Goal: Find contact information: Find contact information

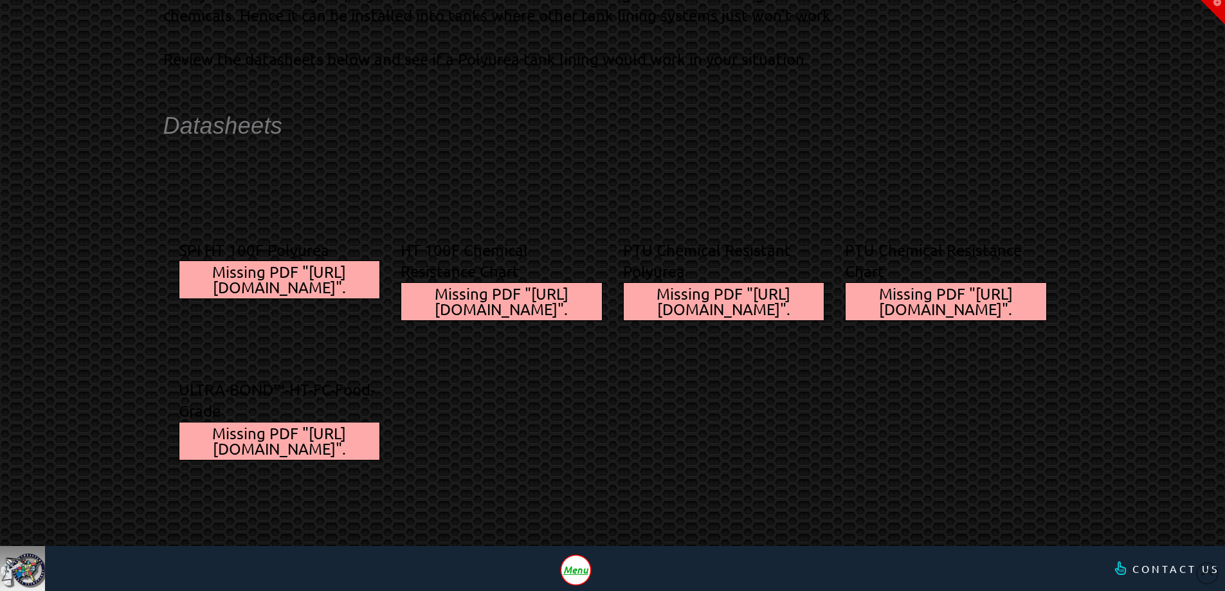
scroll to position [1661, 0]
click at [574, 567] on span "Menu" at bounding box center [575, 570] width 25 height 10
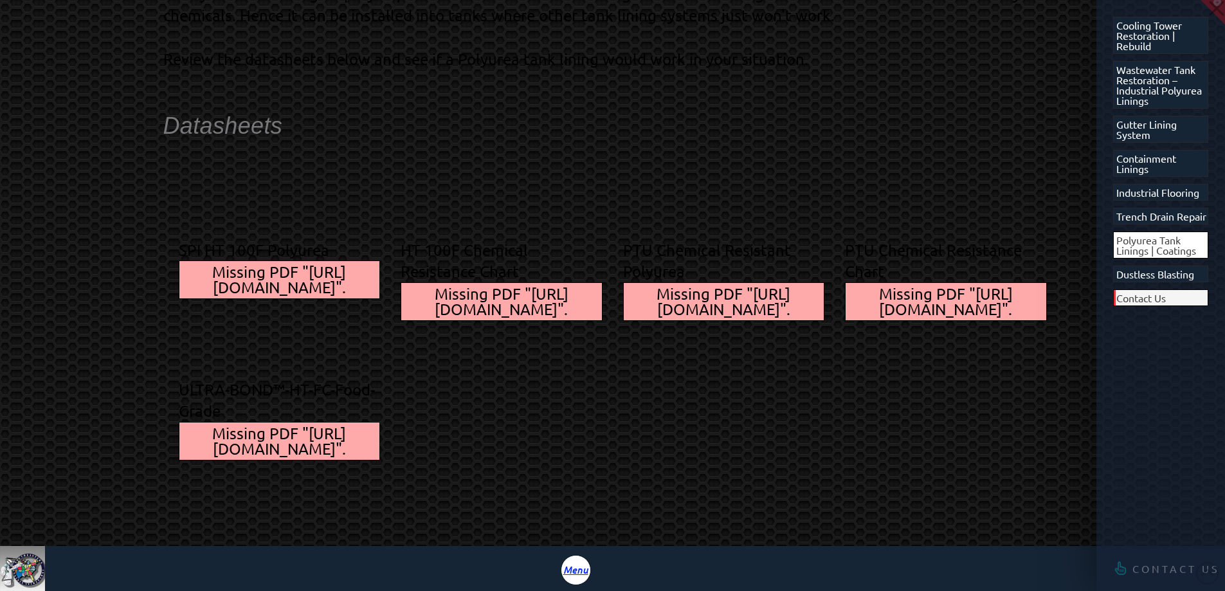
click at [1144, 303] on span "Contact Us" at bounding box center [1142, 298] width 50 height 10
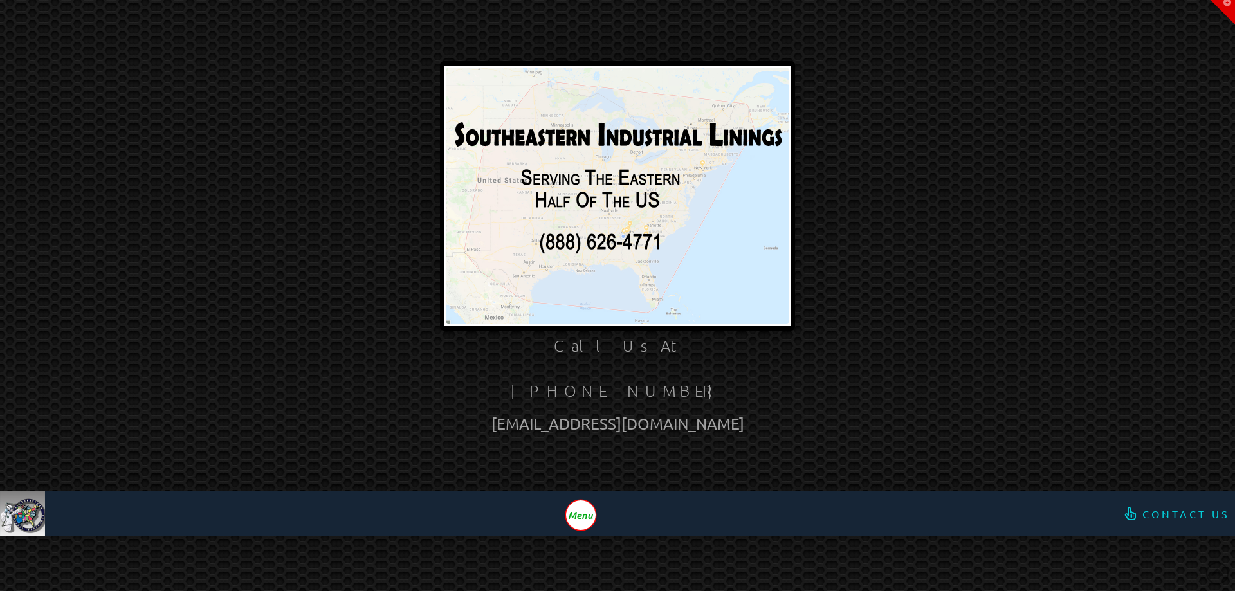
click at [909, 142] on div at bounding box center [617, 196] width 965 height 279
drag, startPoint x: 879, startPoint y: 318, endPoint x: 859, endPoint y: 338, distance: 28.2
click at [876, 326] on div at bounding box center [617, 196] width 965 height 279
click at [580, 516] on span "Menu" at bounding box center [580, 515] width 25 height 10
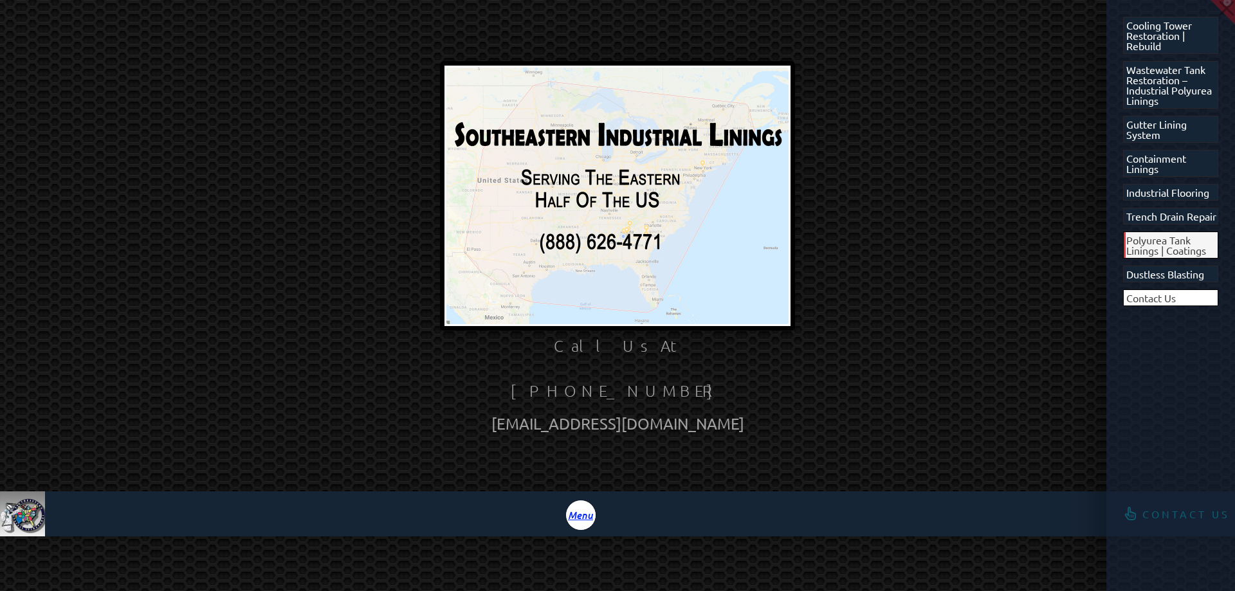
click at [1185, 248] on span "Polyurea Tank Linings | Coatings" at bounding box center [1172, 245] width 92 height 21
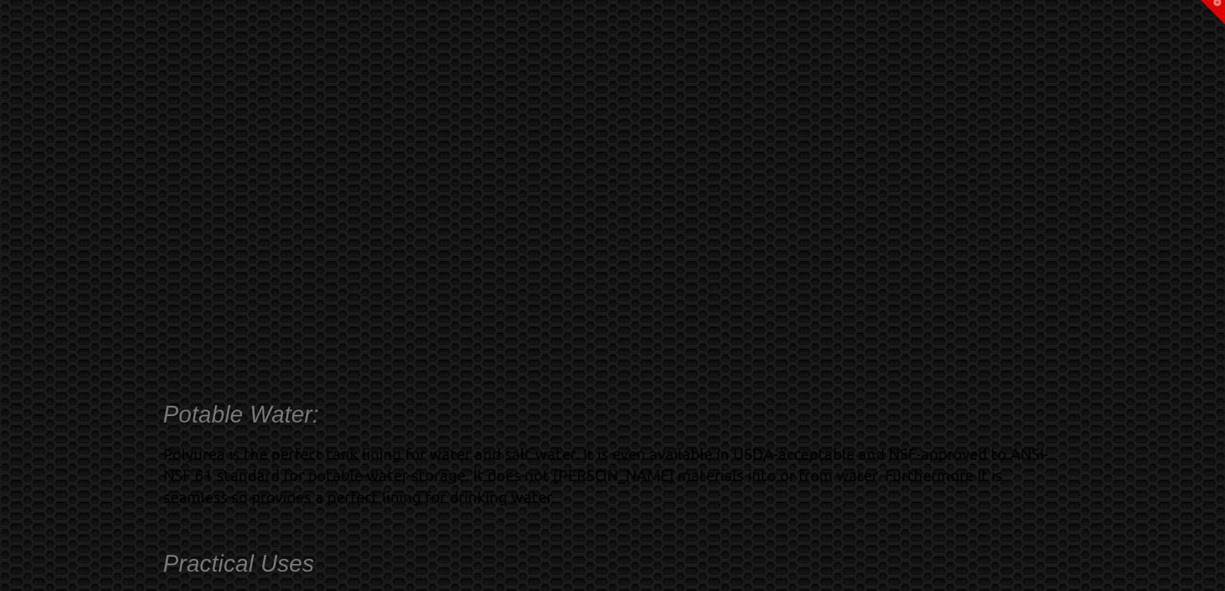
scroll to position [450, 0]
